Goal: Obtain resource: Obtain resource

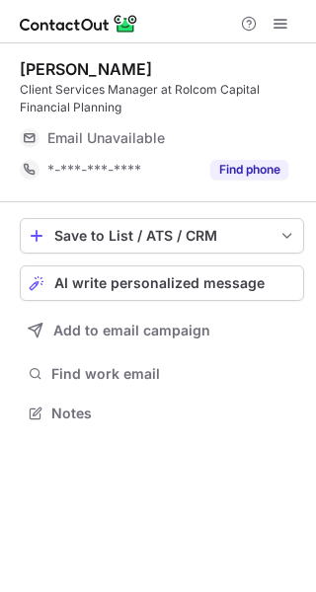
scroll to position [400, 316]
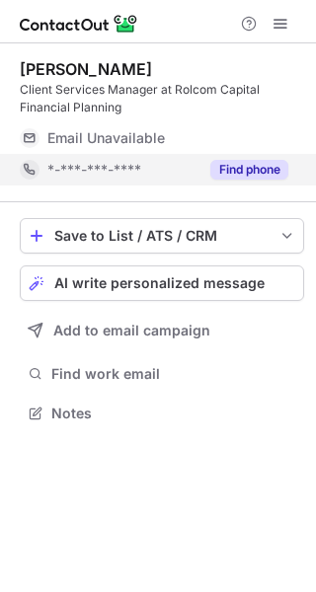
click at [247, 171] on button "Find phone" at bounding box center [249, 170] width 78 height 20
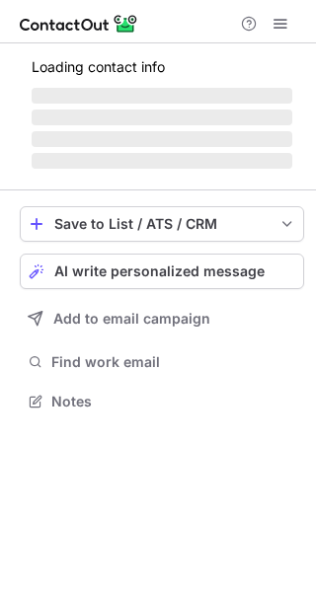
scroll to position [413, 316]
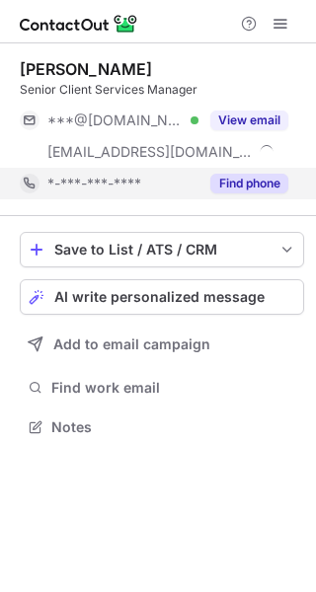
click at [247, 184] on button "Find phone" at bounding box center [249, 184] width 78 height 20
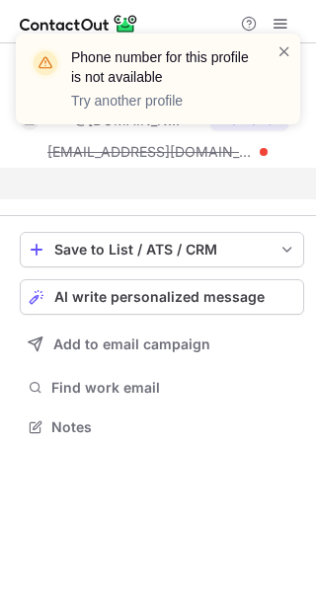
scroll to position [382, 316]
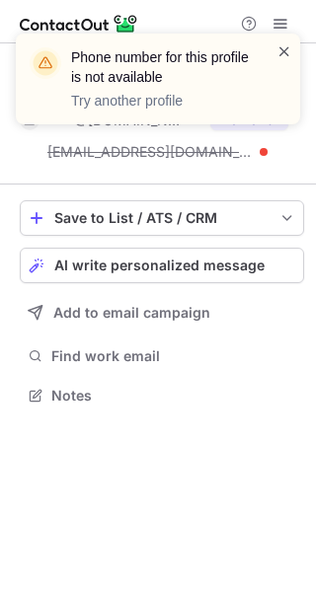
click at [283, 50] on span at bounding box center [284, 51] width 16 height 20
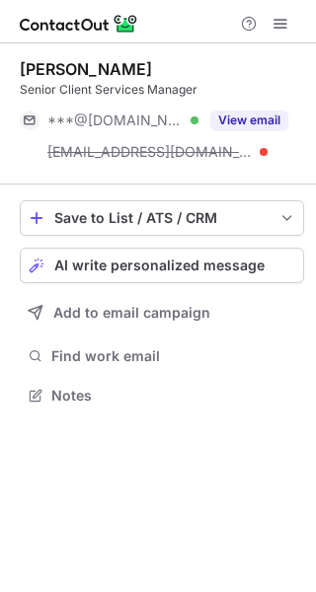
click at [259, 121] on button "View email" at bounding box center [249, 121] width 78 height 20
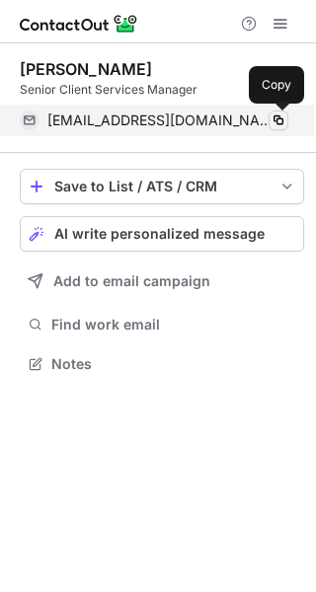
scroll to position [350, 316]
click at [284, 118] on span at bounding box center [278, 120] width 16 height 16
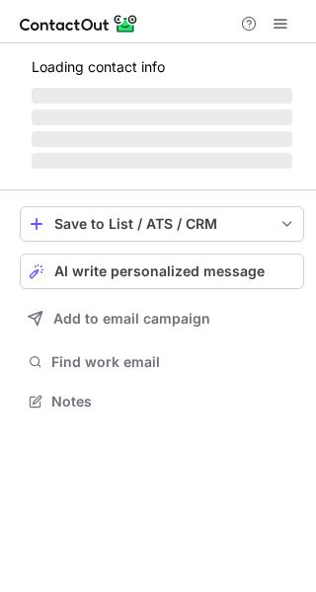
scroll to position [382, 316]
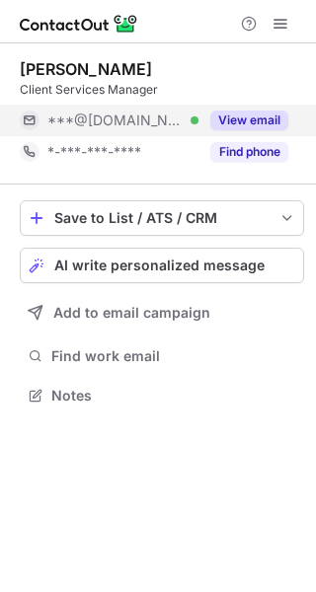
click at [264, 131] on div "View email" at bounding box center [243, 121] width 90 height 32
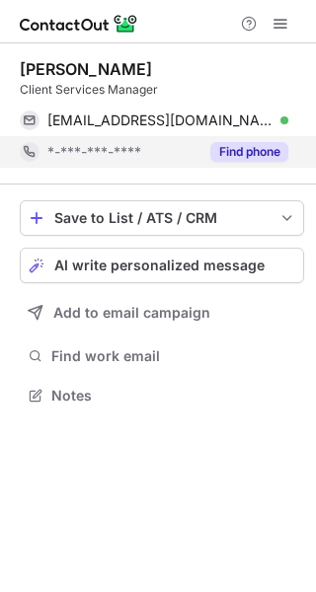
click at [256, 153] on button "Find phone" at bounding box center [249, 152] width 78 height 20
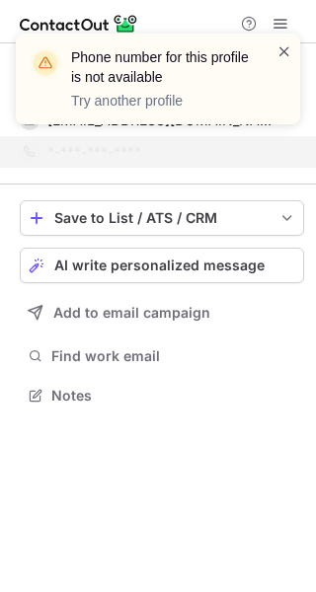
click at [282, 50] on span at bounding box center [284, 51] width 16 height 20
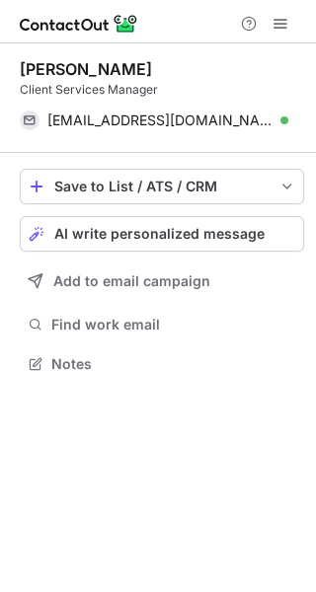
scroll to position [350, 316]
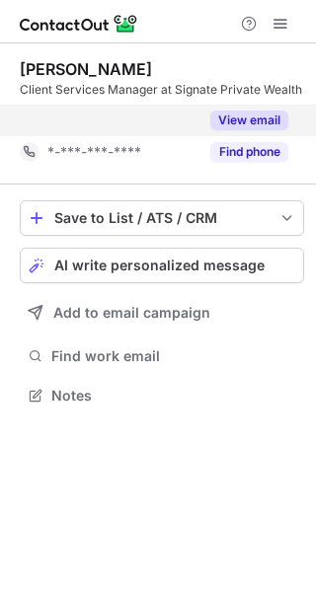
scroll to position [350, 316]
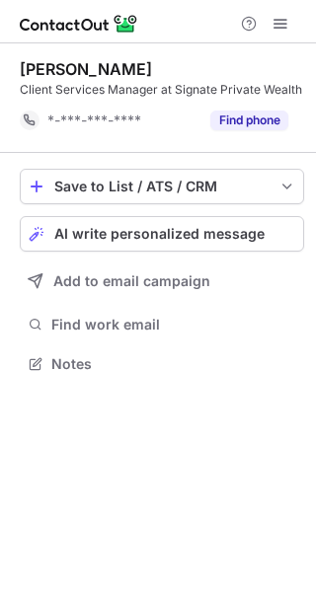
click at [249, 117] on button "Find phone" at bounding box center [249, 121] width 78 height 20
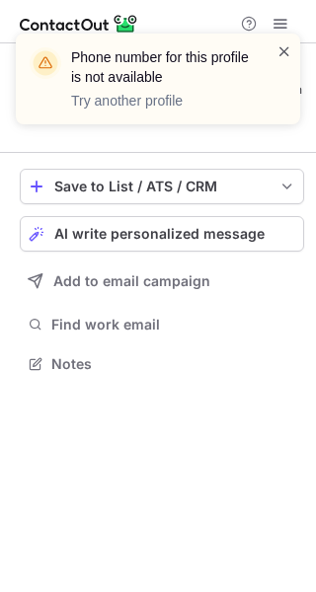
click at [281, 55] on span at bounding box center [284, 51] width 16 height 20
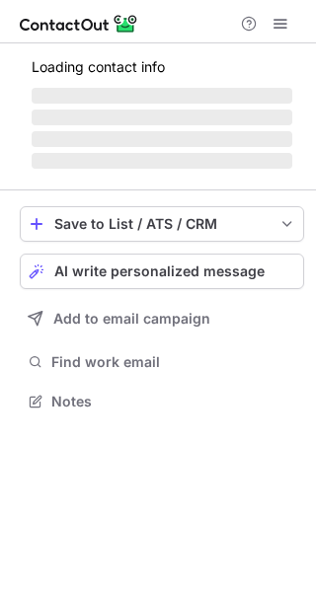
scroll to position [445, 316]
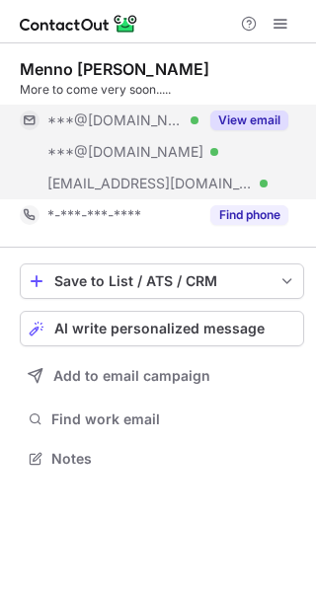
click at [241, 123] on button "View email" at bounding box center [249, 121] width 78 height 20
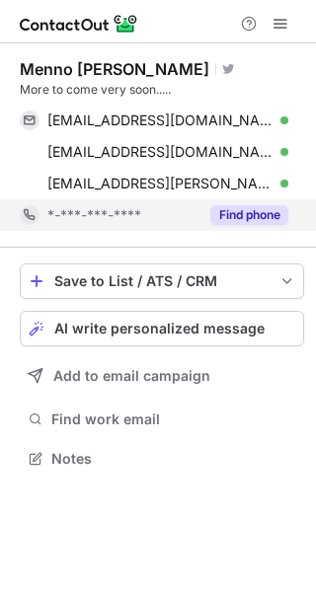
click at [258, 213] on button "Find phone" at bounding box center [249, 215] width 78 height 20
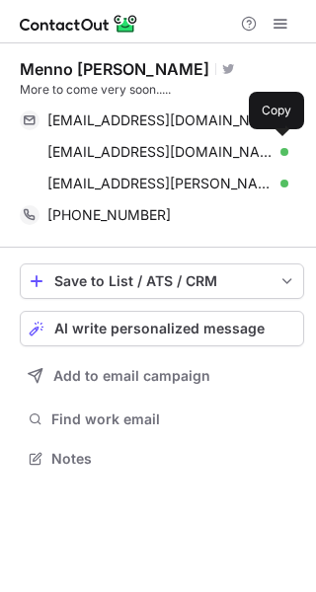
scroll to position [445, 316]
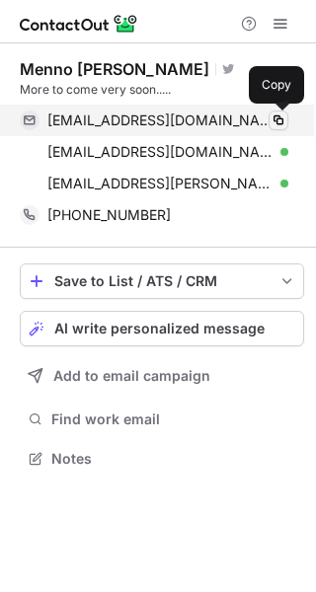
click at [280, 126] on span at bounding box center [278, 120] width 16 height 16
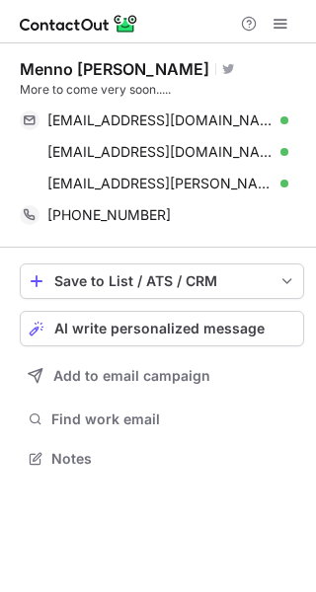
scroll to position [445, 316]
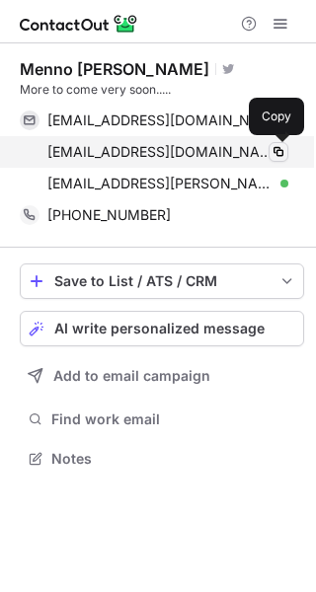
click at [279, 158] on span at bounding box center [278, 152] width 16 height 16
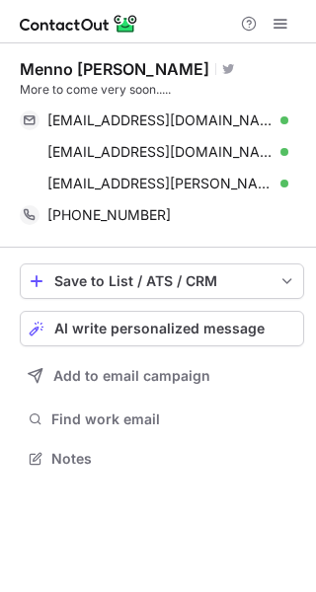
scroll to position [445, 316]
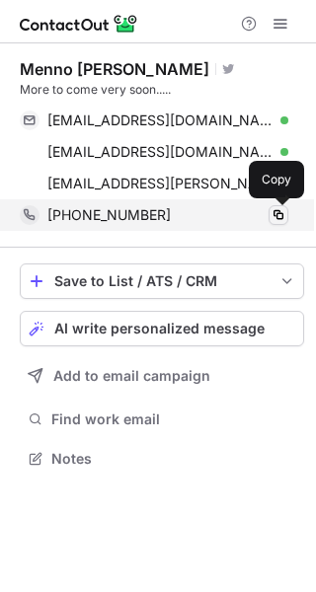
click at [274, 215] on span at bounding box center [278, 215] width 16 height 16
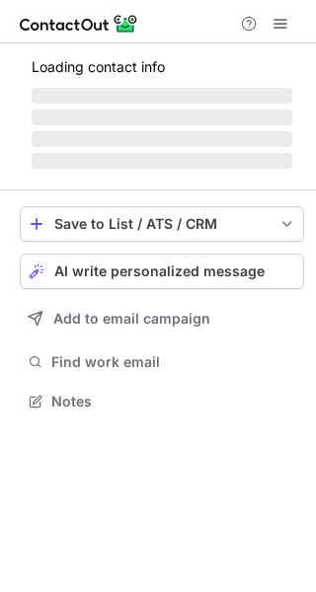
scroll to position [400, 316]
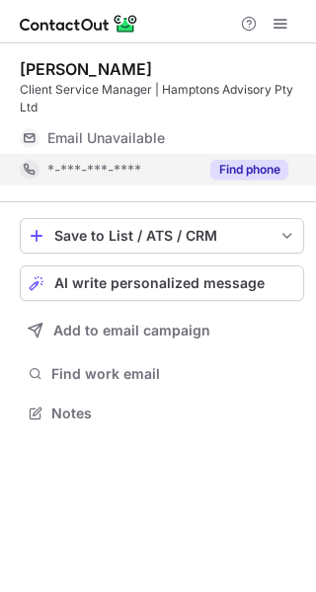
click at [241, 174] on button "Find phone" at bounding box center [249, 170] width 78 height 20
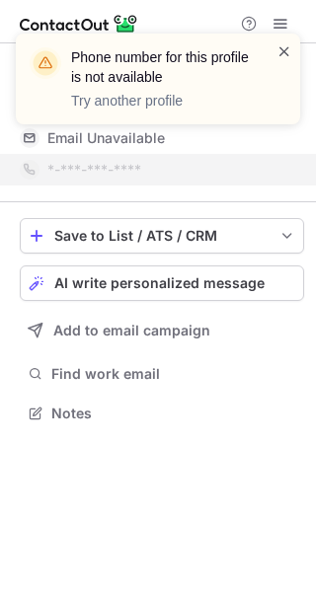
click at [280, 50] on span at bounding box center [284, 51] width 16 height 20
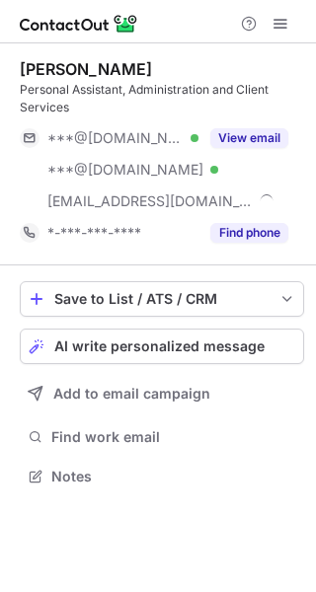
scroll to position [463, 316]
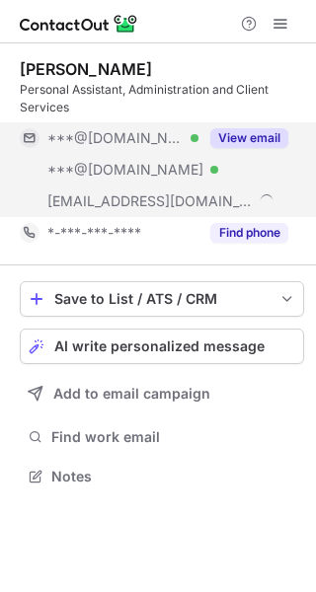
click at [239, 140] on button "View email" at bounding box center [249, 138] width 78 height 20
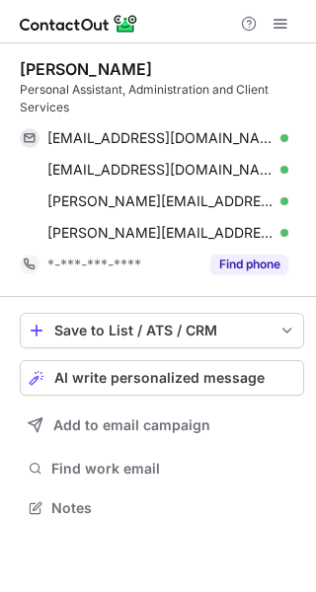
scroll to position [494, 316]
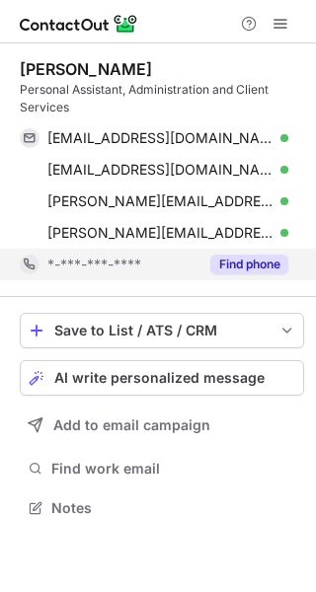
click at [239, 267] on button "Find phone" at bounding box center [249, 265] width 78 height 20
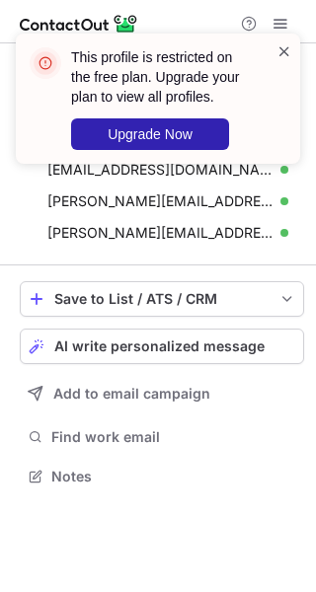
scroll to position [463, 316]
click at [285, 53] on span at bounding box center [284, 51] width 16 height 20
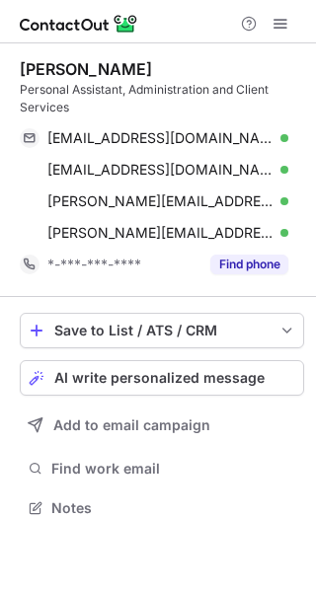
scroll to position [494, 316]
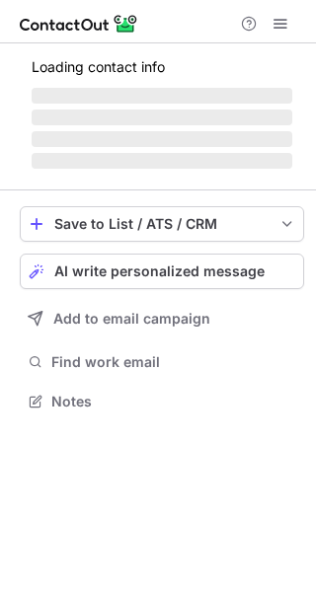
scroll to position [382, 316]
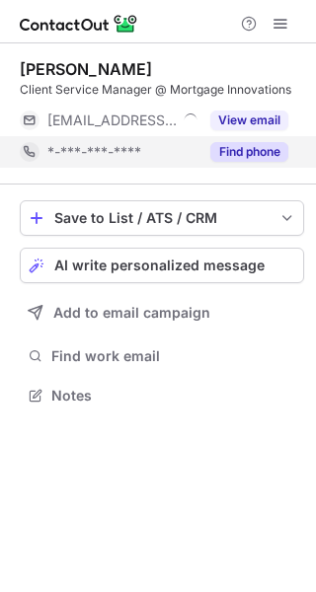
click at [260, 149] on button "Find phone" at bounding box center [249, 152] width 78 height 20
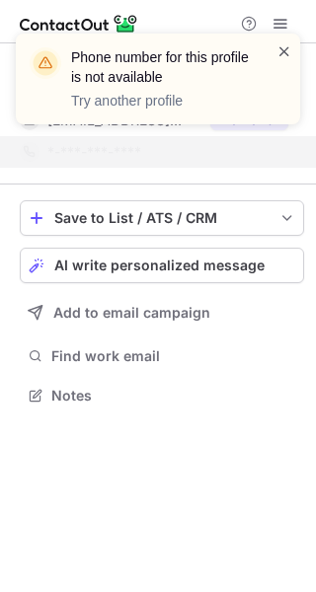
click at [278, 47] on span at bounding box center [284, 51] width 16 height 20
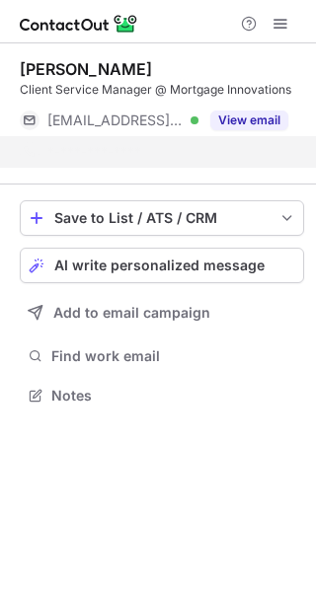
scroll to position [350, 316]
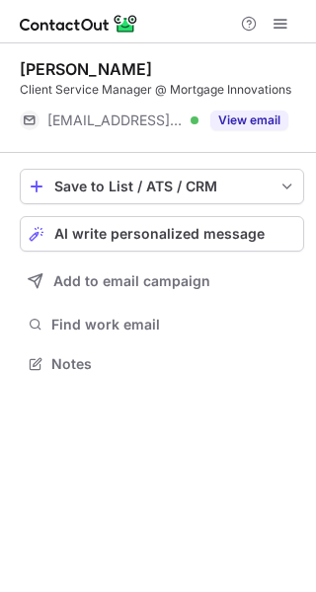
click at [242, 121] on button "View email" at bounding box center [249, 121] width 78 height 20
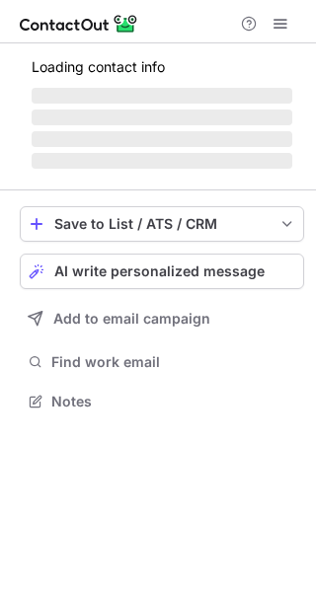
scroll to position [400, 316]
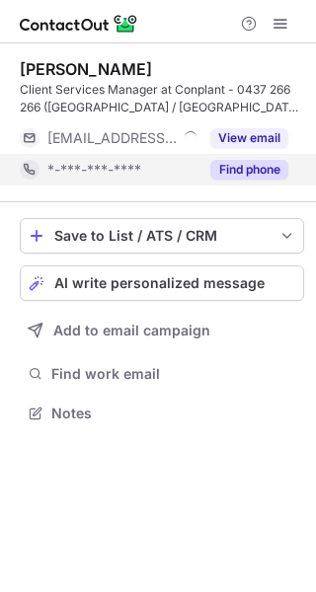
click at [251, 171] on button "Find phone" at bounding box center [249, 170] width 78 height 20
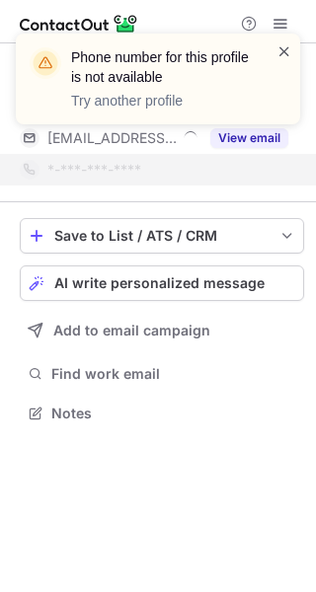
click at [278, 51] on span at bounding box center [284, 51] width 16 height 20
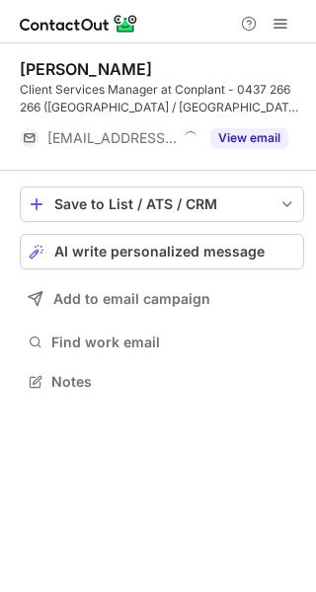
scroll to position [368, 316]
click at [246, 145] on button "View email" at bounding box center [249, 138] width 78 height 20
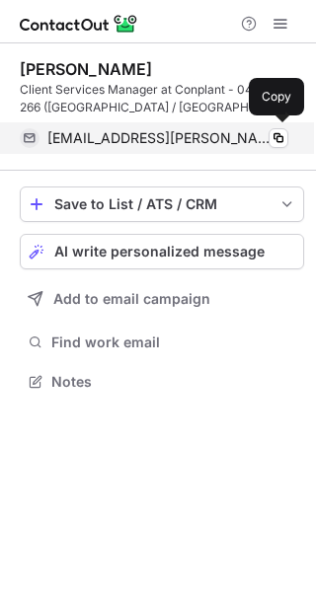
scroll to position [368, 316]
click at [283, 141] on span at bounding box center [278, 138] width 16 height 16
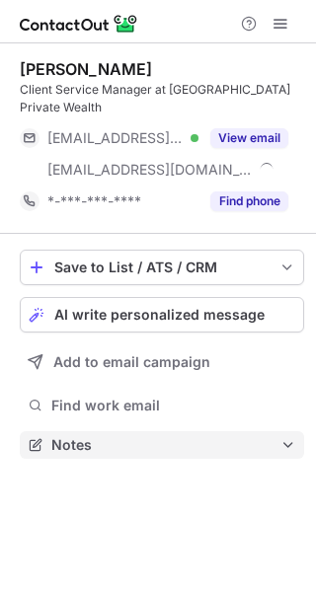
scroll to position [413, 316]
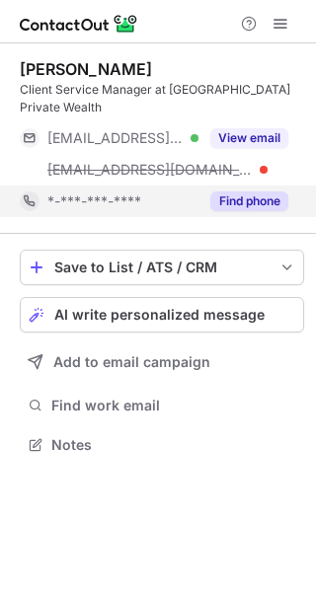
click at [244, 191] on button "Find phone" at bounding box center [249, 201] width 78 height 20
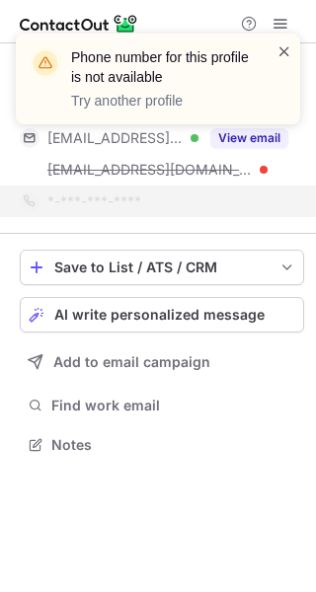
click at [278, 55] on span at bounding box center [284, 51] width 16 height 20
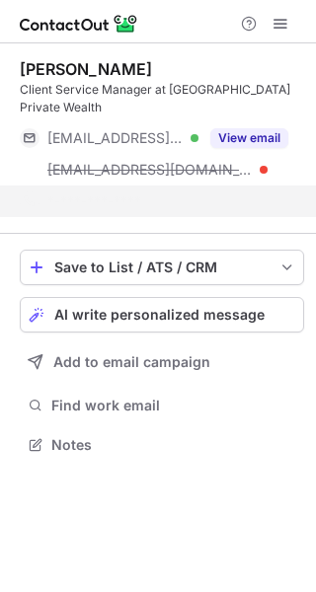
scroll to position [382, 316]
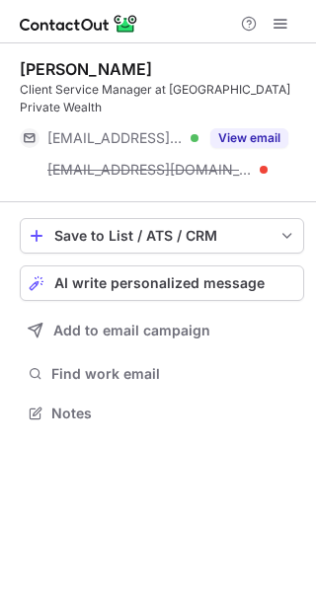
click at [249, 128] on button "View email" at bounding box center [249, 138] width 78 height 20
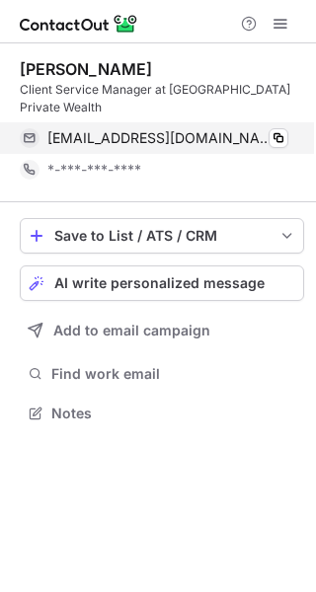
scroll to position [382, 316]
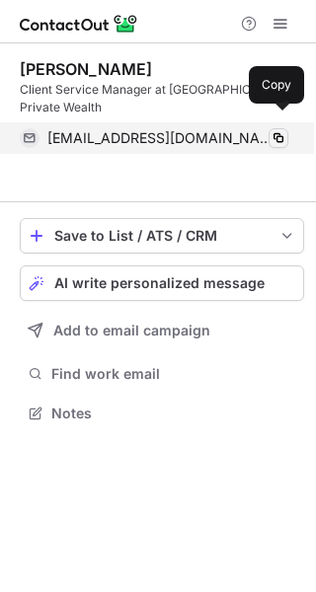
click at [278, 130] on span at bounding box center [278, 138] width 16 height 16
